Goal: Task Accomplishment & Management: Use online tool/utility

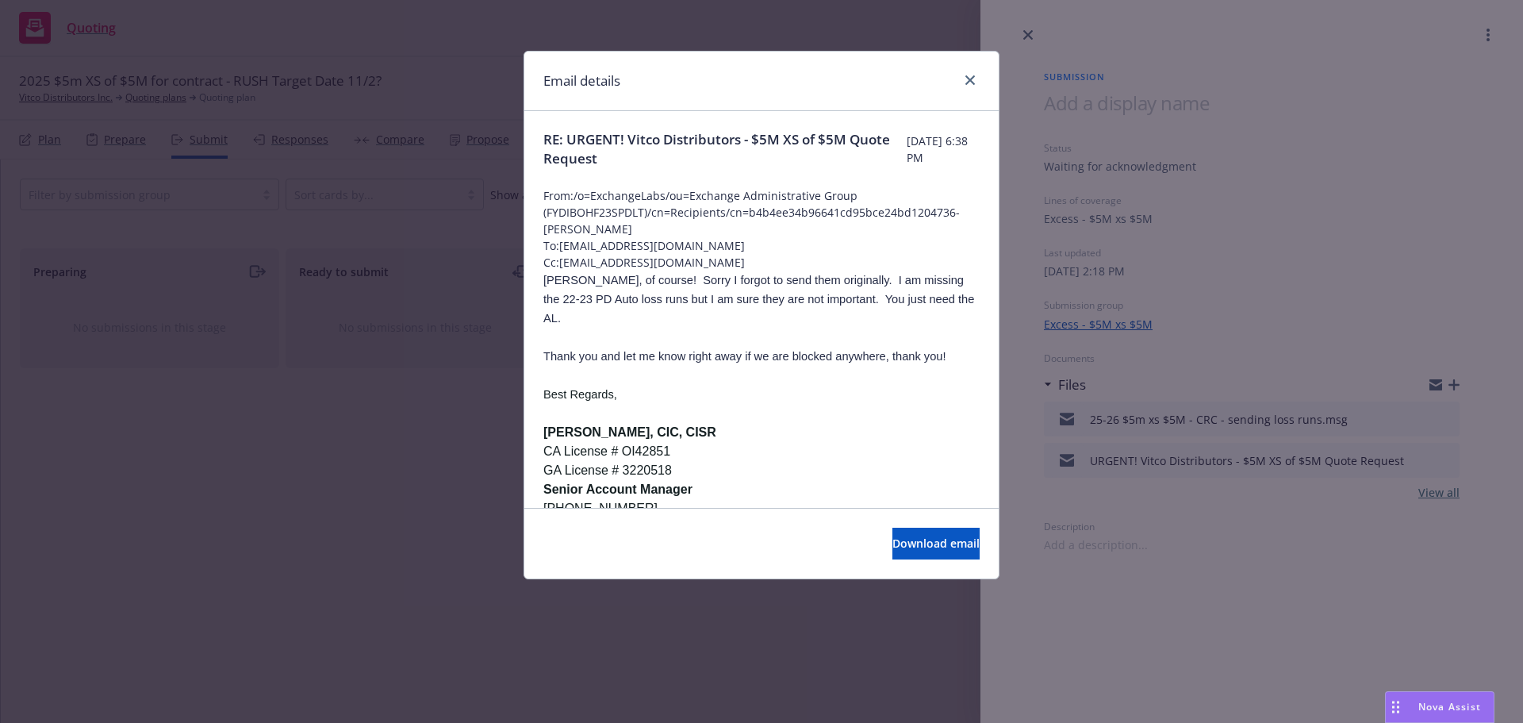
scroll to position [767, 0]
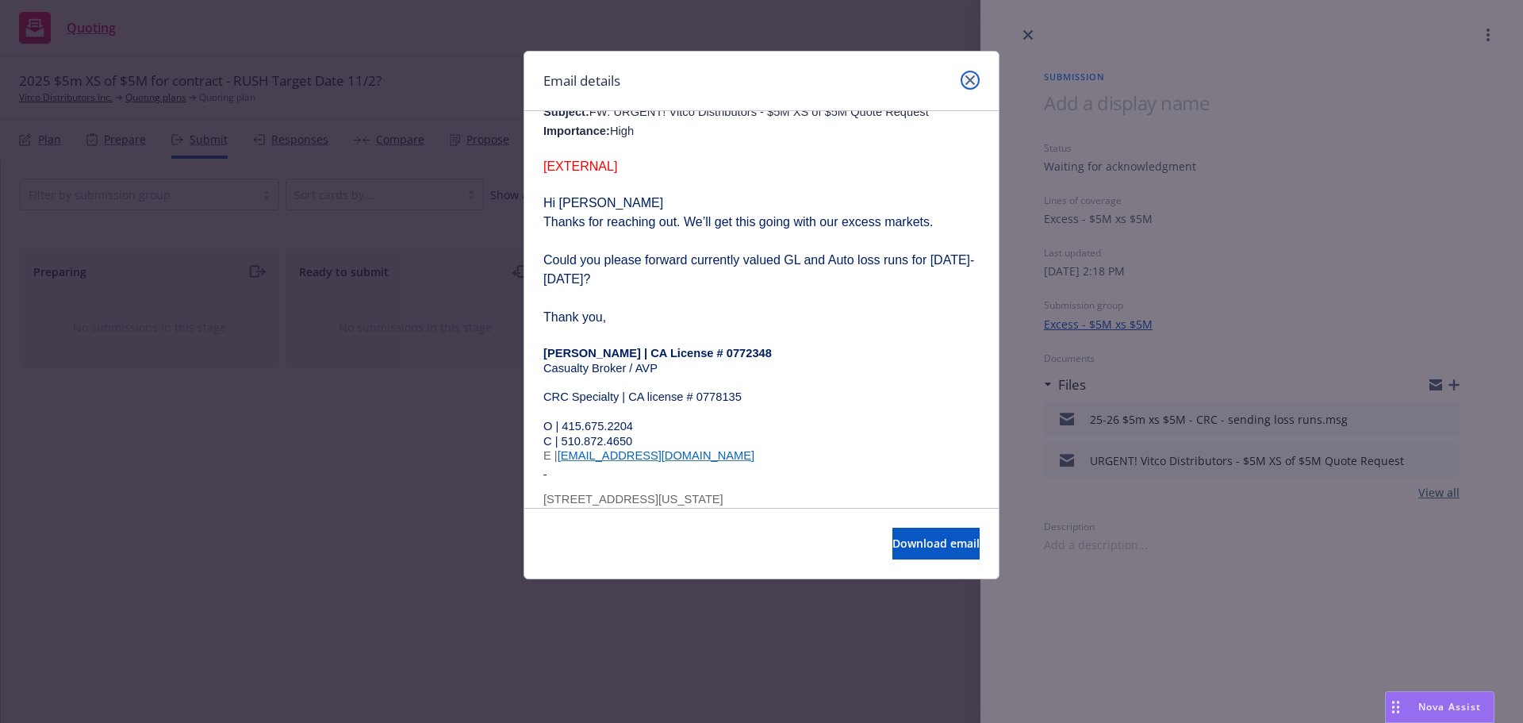
click at [969, 84] on icon "close" at bounding box center [970, 80] width 10 height 10
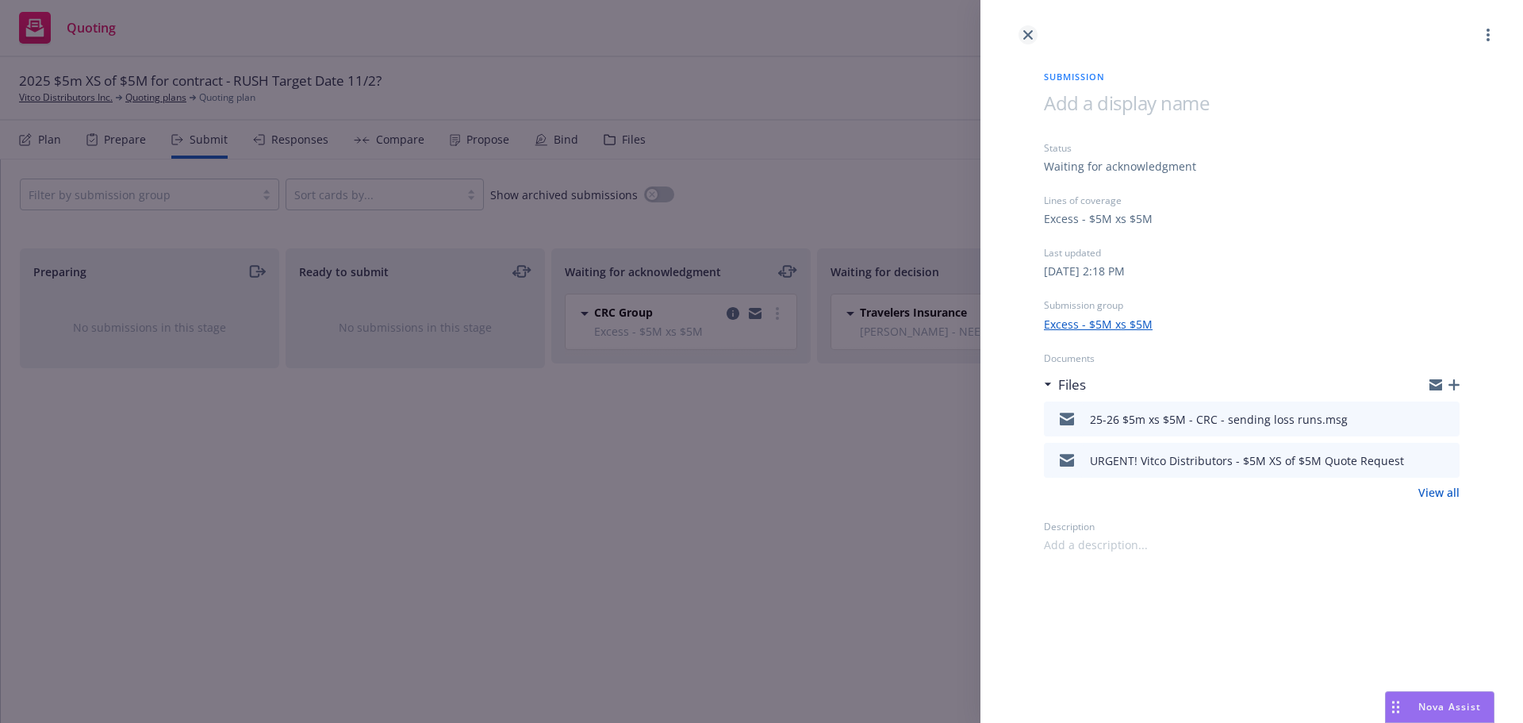
click at [1031, 33] on icon "close" at bounding box center [1028, 35] width 10 height 10
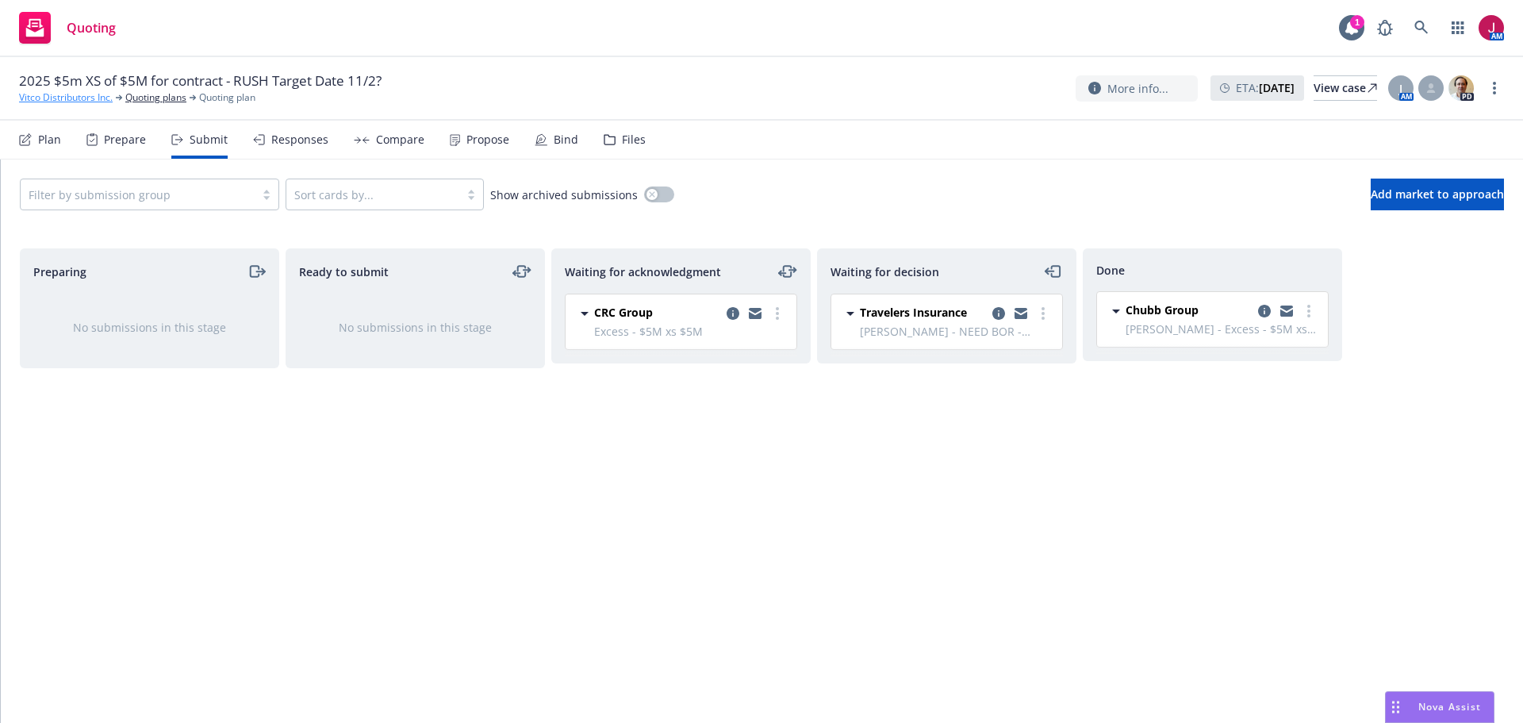
click at [98, 98] on link "Vitco Distributors Inc." at bounding box center [66, 97] width 94 height 14
